Goal: Task Accomplishment & Management: Complete application form

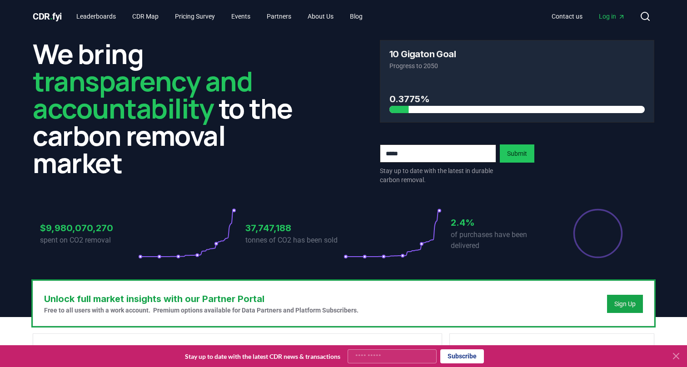
click at [613, 16] on span "Log in" at bounding box center [612, 16] width 26 height 9
click at [301, 164] on h2 "We bring transparency and accountability to the carbon removal market" at bounding box center [170, 108] width 275 height 136
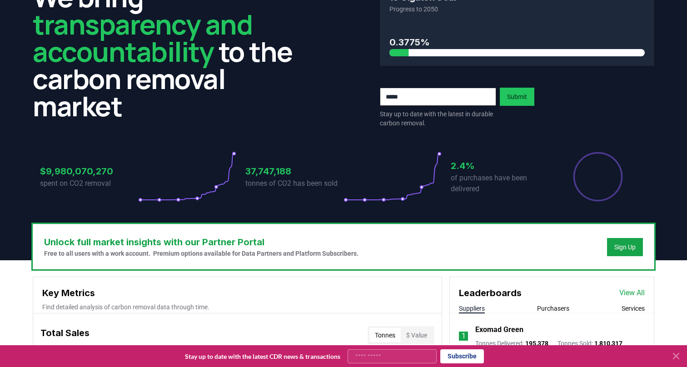
scroll to position [58, 0]
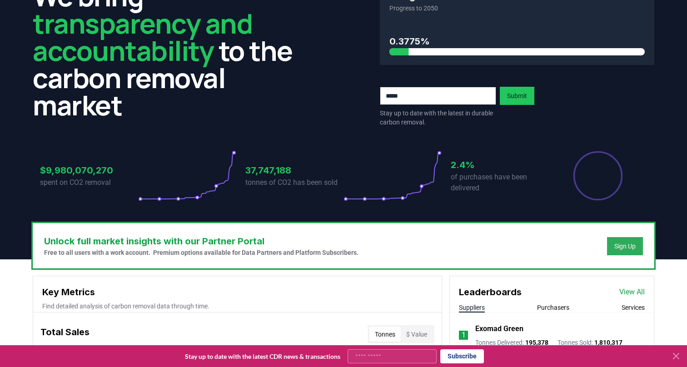
click at [627, 240] on button "Sign Up" at bounding box center [625, 246] width 36 height 18
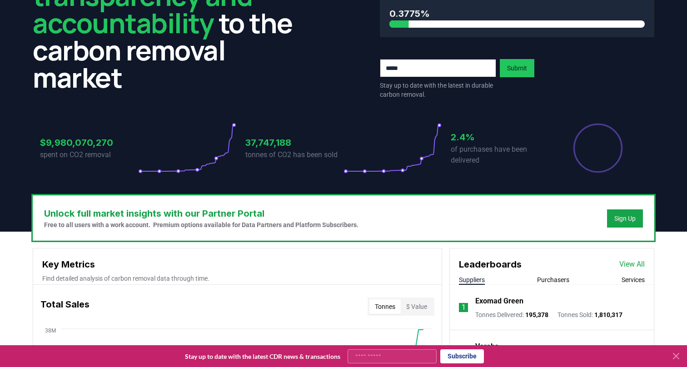
scroll to position [88, 0]
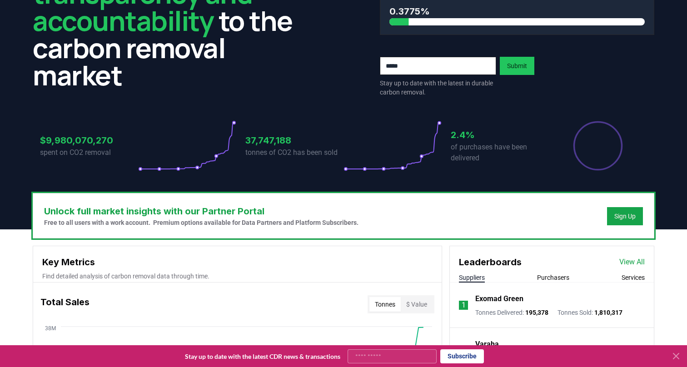
click at [455, 206] on div "Unlock full market insights with our Partner Portal Free to all users with a wo…" at bounding box center [343, 216] width 621 height 45
click at [622, 215] on div "Sign Up" at bounding box center [625, 216] width 21 height 9
